Goal: Information Seeking & Learning: Learn about a topic

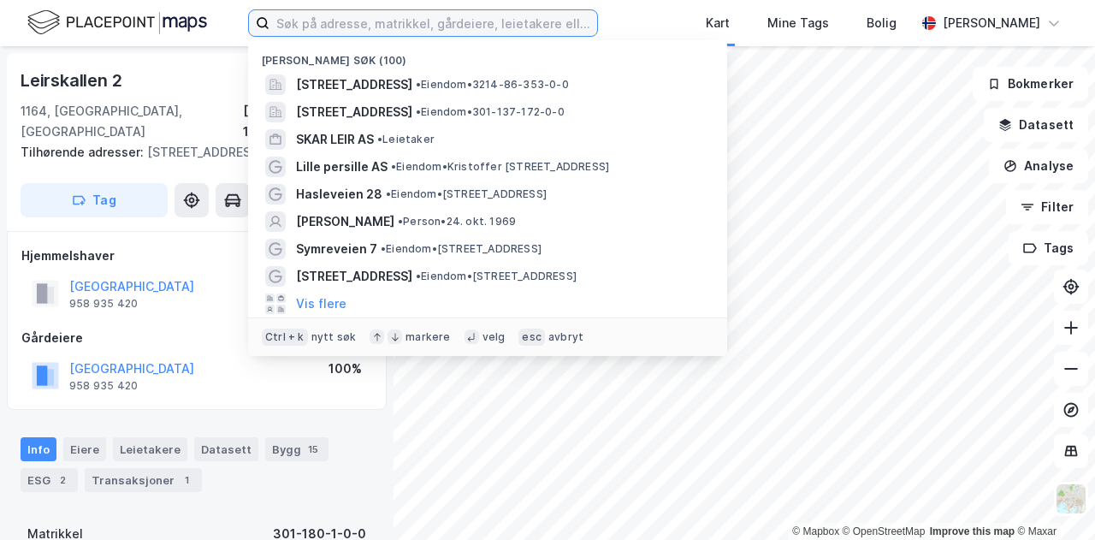
click at [342, 21] on input at bounding box center [433, 23] width 328 height 26
paste input "Alf [STREET_ADDRESS],"
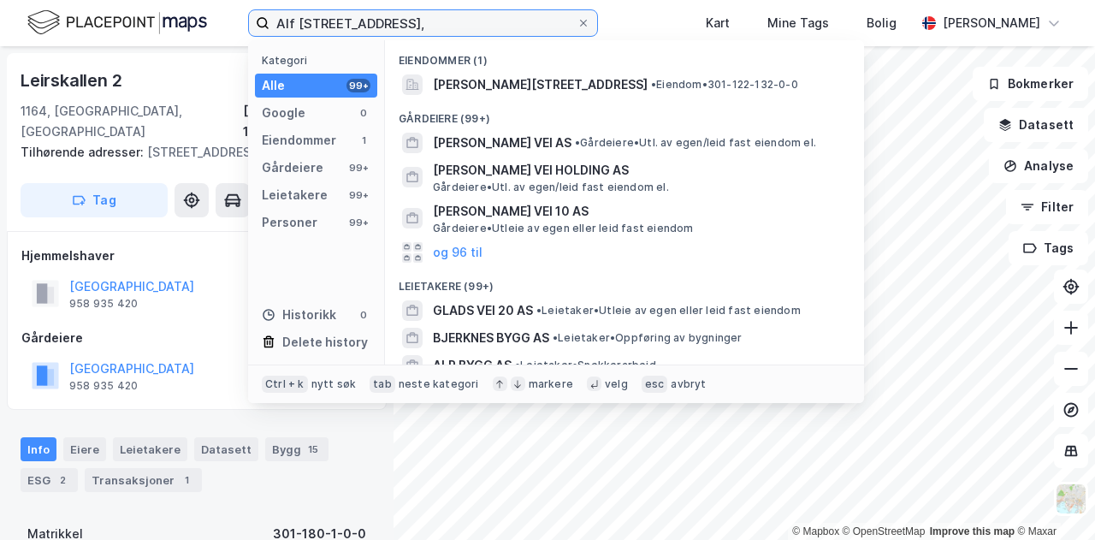
click at [467, 18] on input "Alf [STREET_ADDRESS]," at bounding box center [422, 23] width 307 height 26
drag, startPoint x: 461, startPoint y: 20, endPoint x: 390, endPoint y: 27, distance: 71.3
click at [390, 27] on input "Alf [STREET_ADDRESS]" at bounding box center [422, 23] width 307 height 26
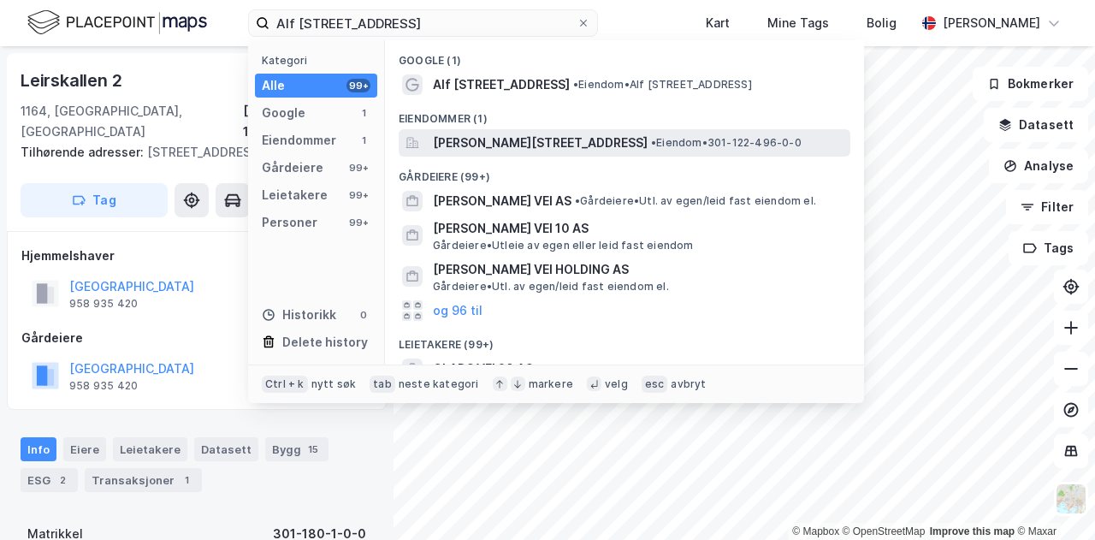
click at [493, 142] on span "[PERSON_NAME][STREET_ADDRESS]" at bounding box center [540, 143] width 215 height 21
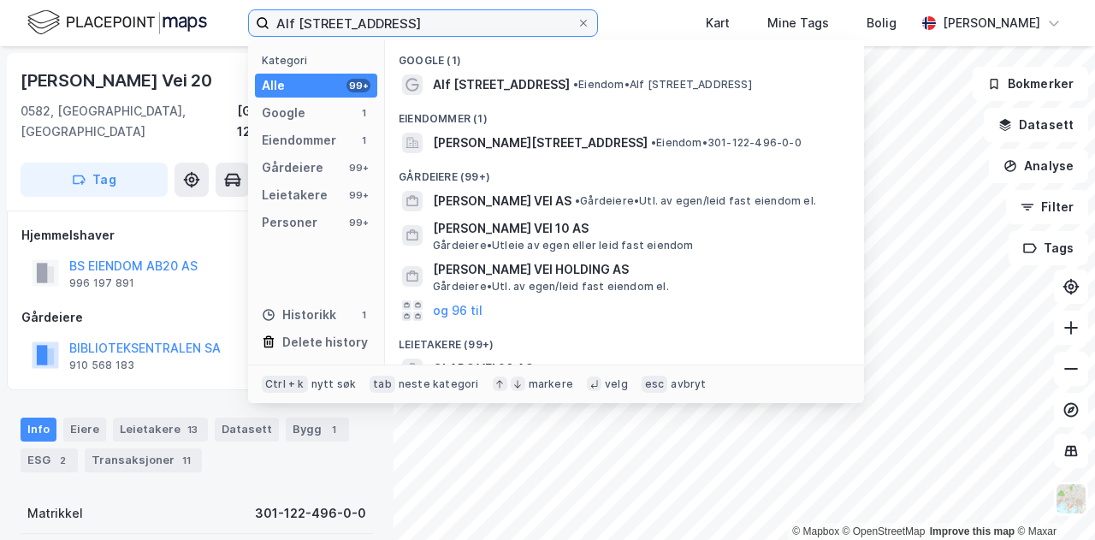
drag, startPoint x: 418, startPoint y: 27, endPoint x: 226, endPoint y: 25, distance: 192.5
click at [226, 25] on div "[PERSON_NAME] vei 20 Kategori Alle 99+ Google 1 Eiendommer 1 Gårdeiere 99+ Leie…" at bounding box center [547, 23] width 1095 height 46
paste input "[STREET_ADDRESS]"
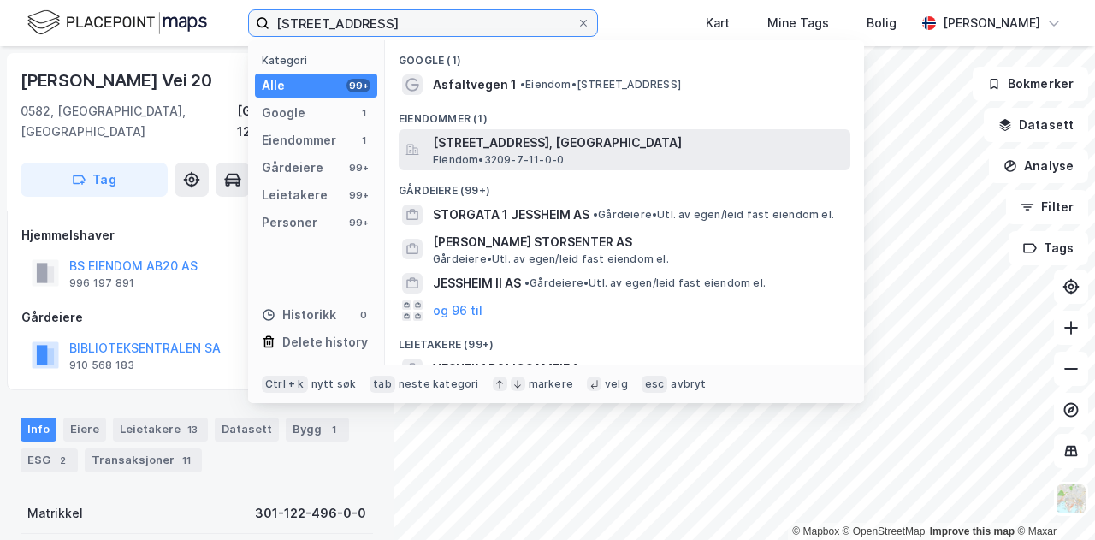
type input "[STREET_ADDRESS]"
click at [573, 139] on span "[STREET_ADDRESS], [GEOGRAPHIC_DATA]" at bounding box center [638, 143] width 411 height 21
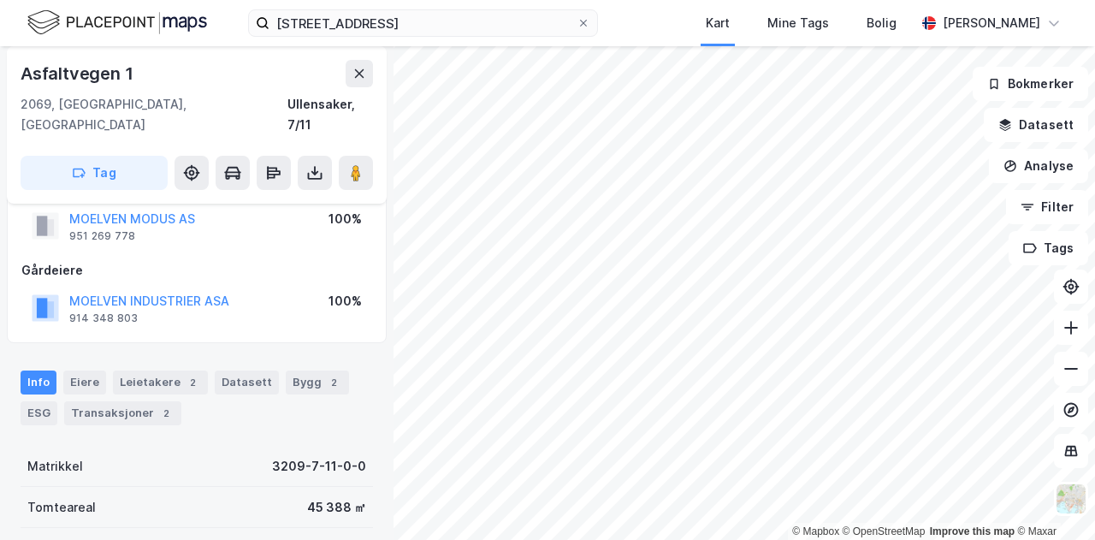
scroll to position [86, 0]
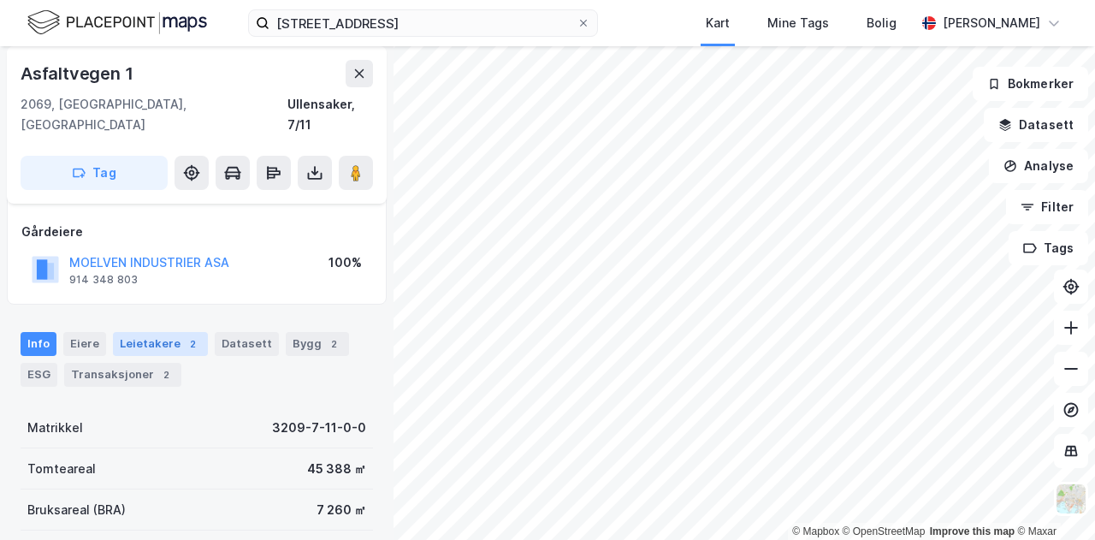
click at [161, 332] on div "Leietakere 2" at bounding box center [160, 344] width 95 height 24
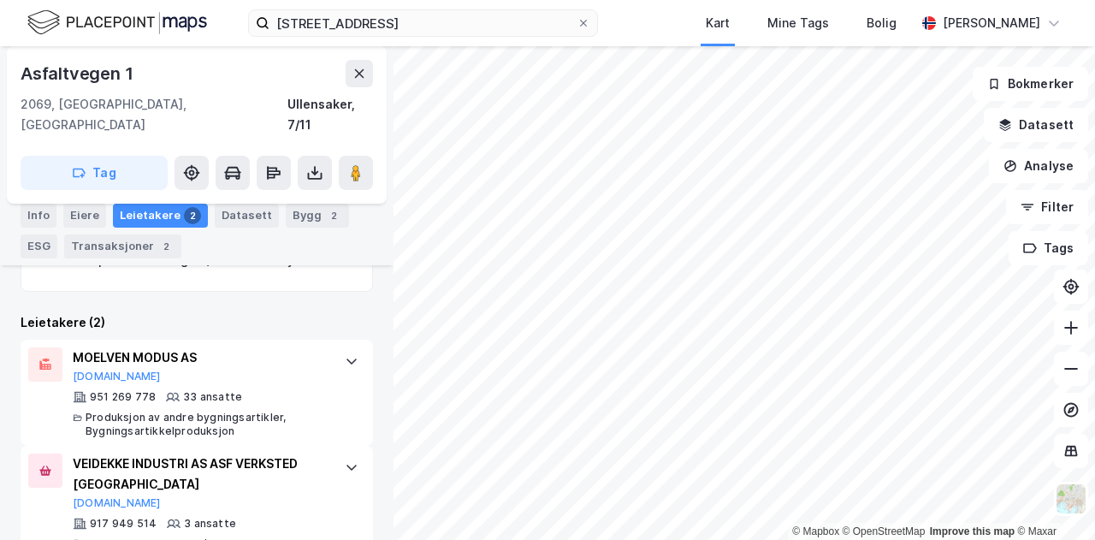
scroll to position [457, 0]
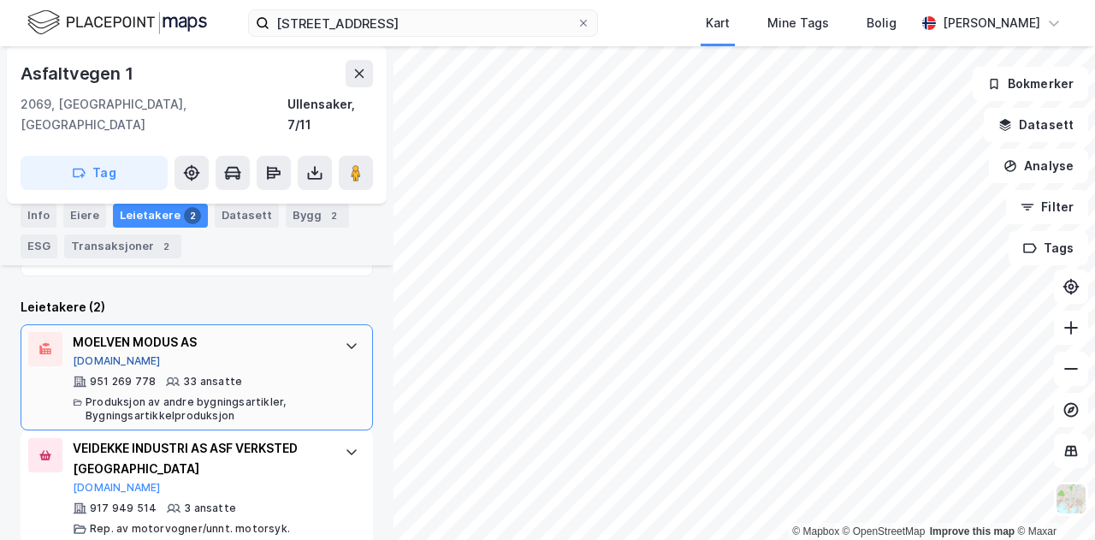
click at [90, 354] on button "[DOMAIN_NAME]" at bounding box center [117, 361] width 88 height 14
